Goal: Information Seeking & Learning: Understand process/instructions

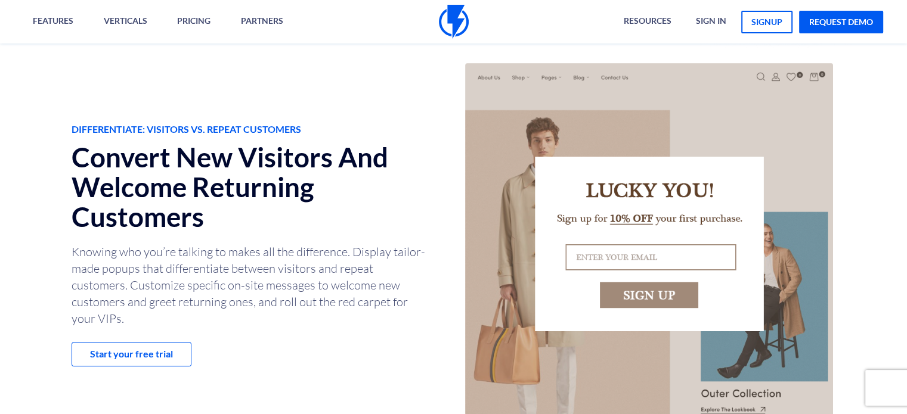
scroll to position [536, 0]
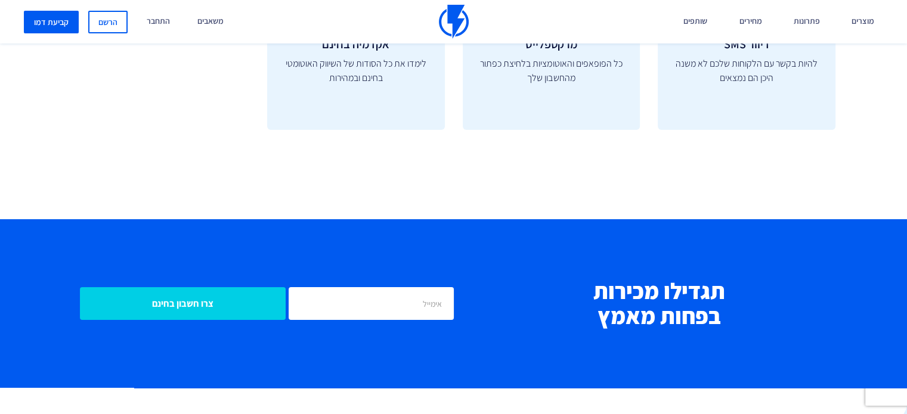
scroll to position [4828, 0]
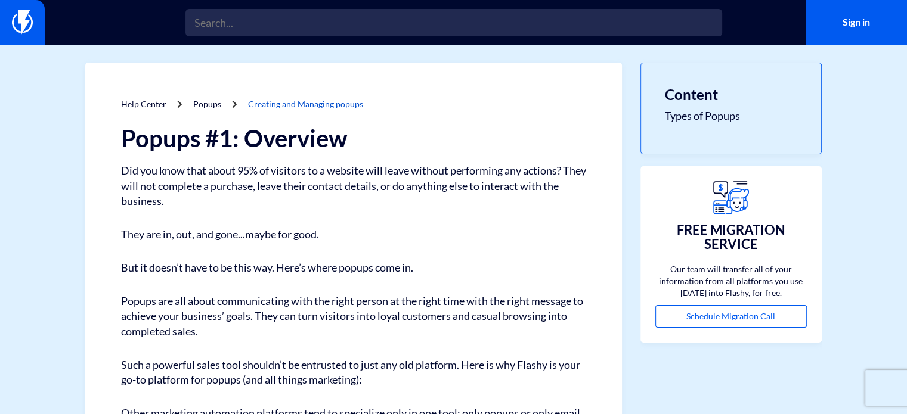
click at [299, 104] on link "Creating and Managing popups" at bounding box center [305, 104] width 115 height 10
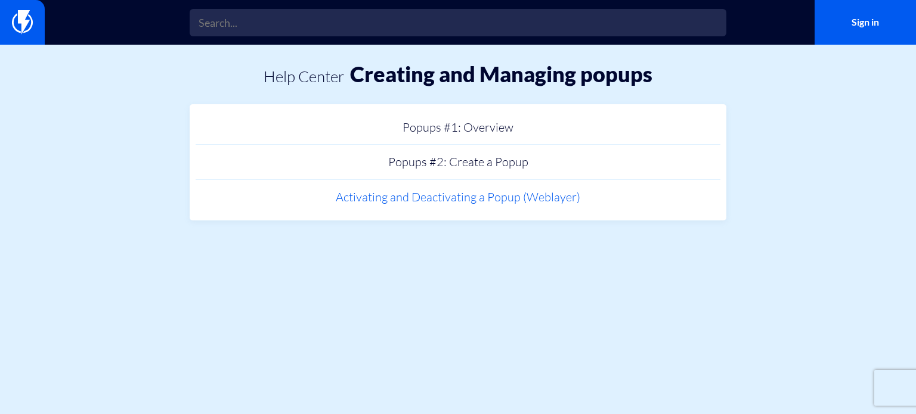
click at [517, 206] on link "Activating and Deactivating a Popup (Weblayer)" at bounding box center [457, 197] width 525 height 35
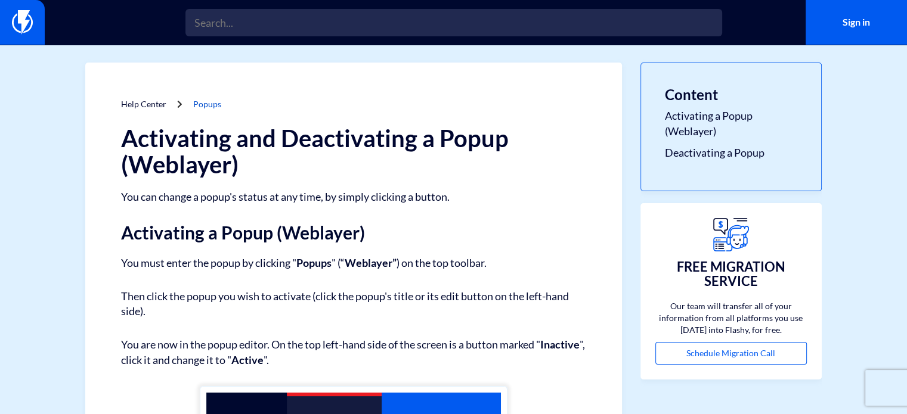
click at [213, 108] on link "Popups" at bounding box center [207, 104] width 28 height 10
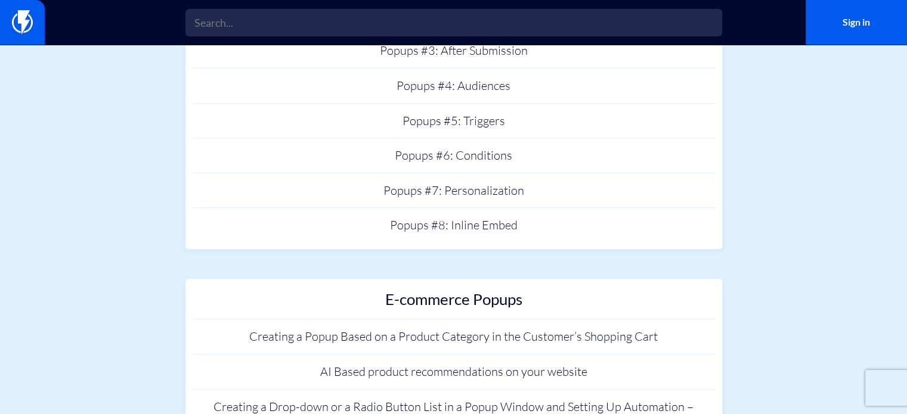
scroll to position [1132, 0]
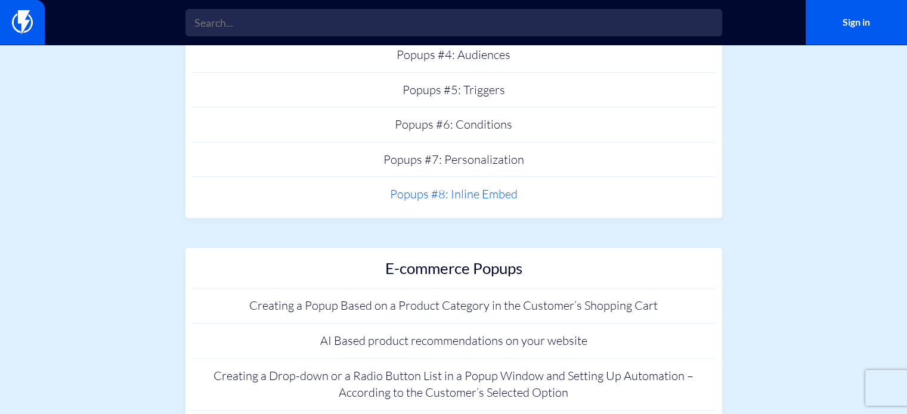
click at [476, 200] on link "Popups #8: Inline Embed" at bounding box center [453, 194] width 525 height 35
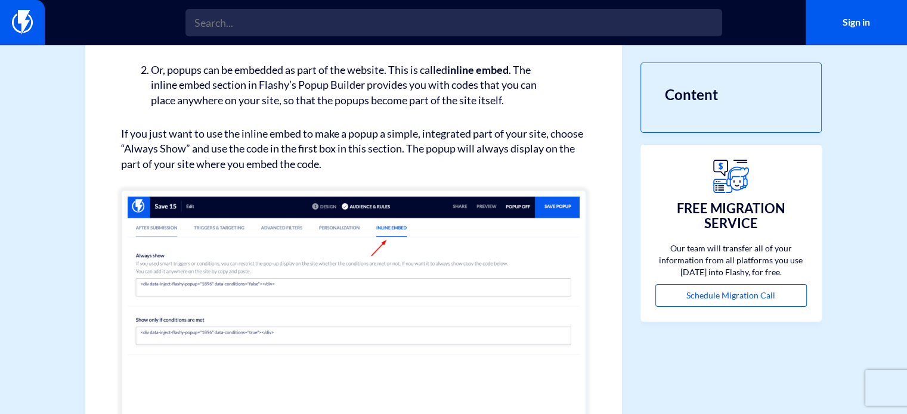
scroll to position [301, 0]
